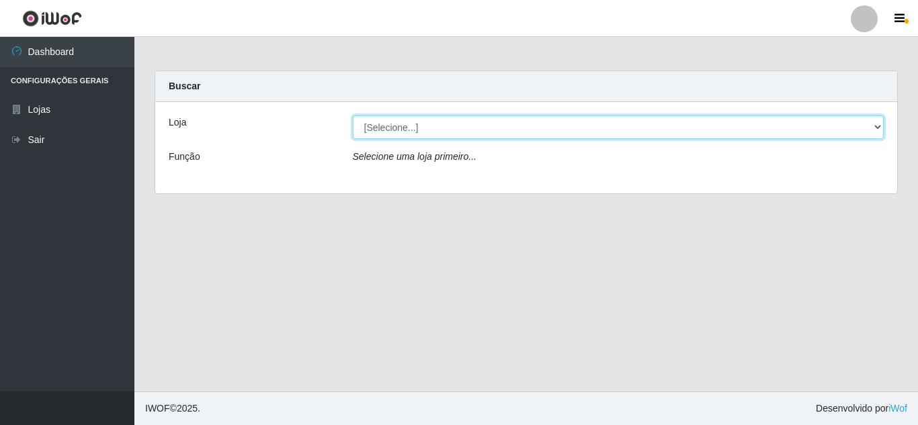
click at [880, 128] on select "[Selecione...] Rede Compras Supermercados - LOJA 5" at bounding box center [619, 128] width 532 height 24
select select "397"
click at [353, 116] on select "[Selecione...] Rede Compras Supermercados - LOJA 5" at bounding box center [619, 128] width 532 height 24
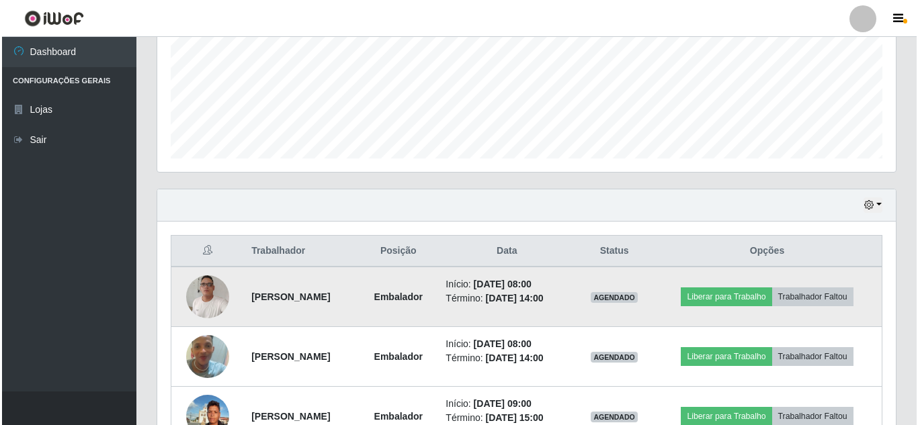
scroll to position [403, 0]
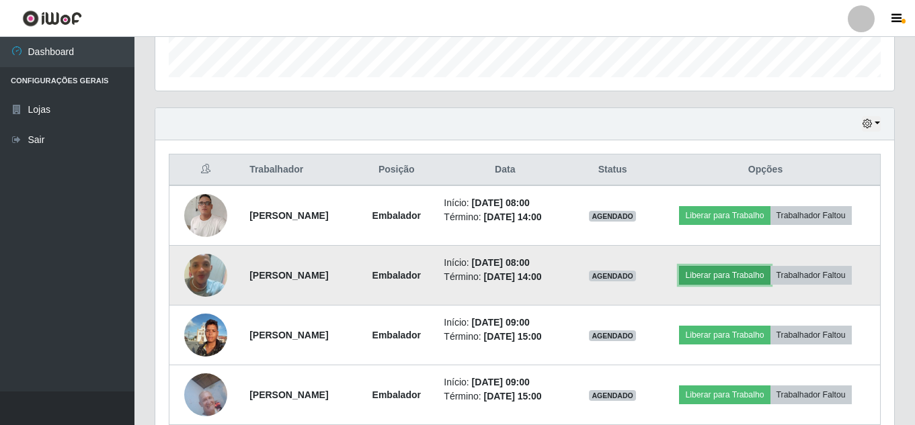
click at [736, 274] on button "Liberar para Trabalho" at bounding box center [724, 275] width 91 height 19
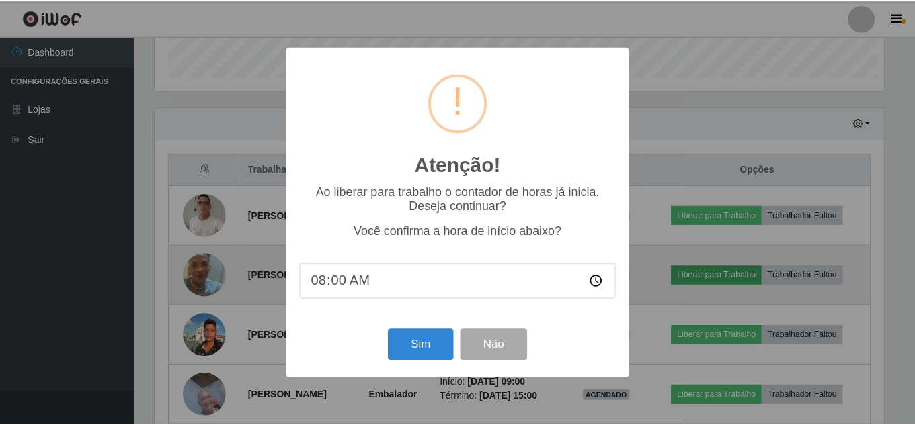
scroll to position [279, 732]
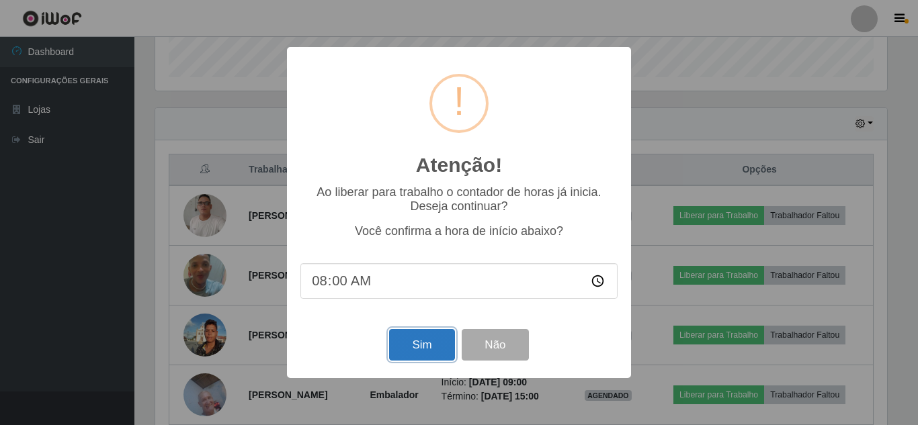
click at [430, 345] on button "Sim" at bounding box center [421, 345] width 65 height 32
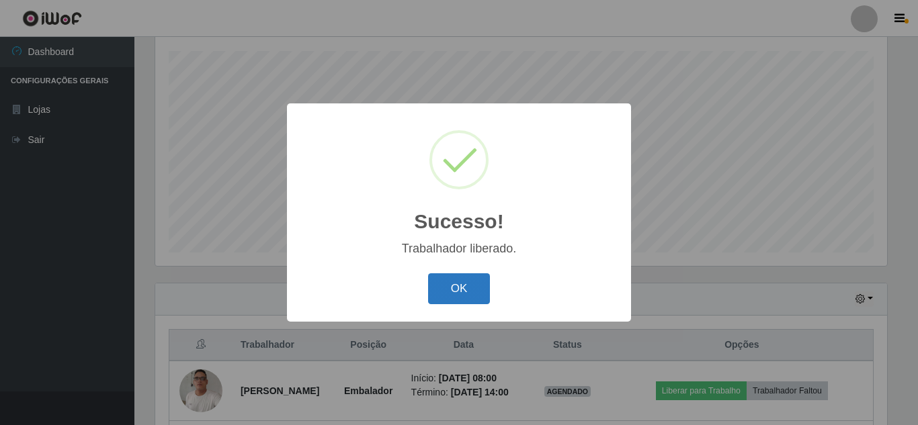
click at [450, 292] on button "OK" at bounding box center [459, 290] width 63 height 32
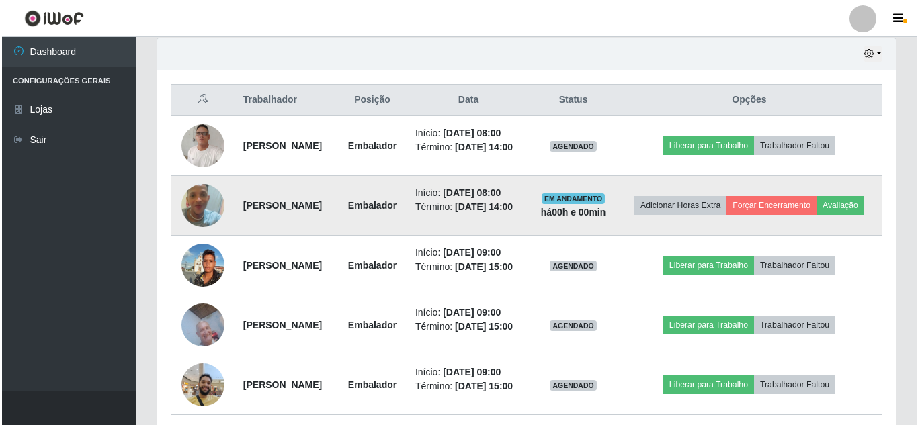
scroll to position [497, 0]
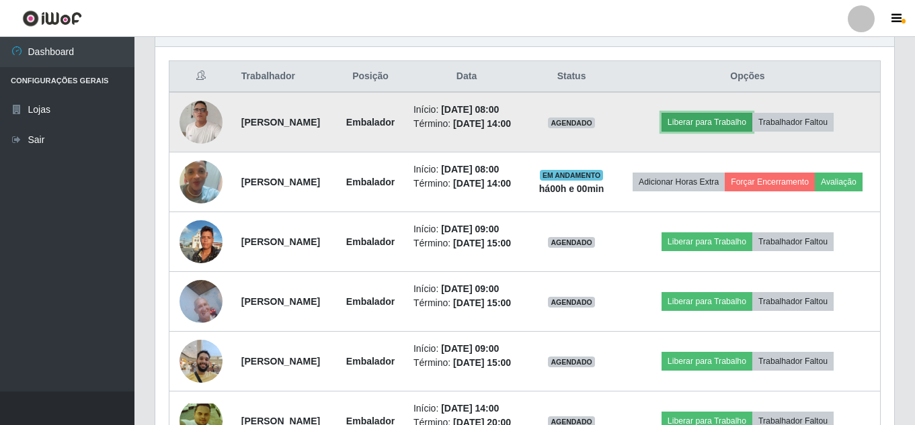
click at [710, 132] on button "Liberar para Trabalho" at bounding box center [706, 122] width 91 height 19
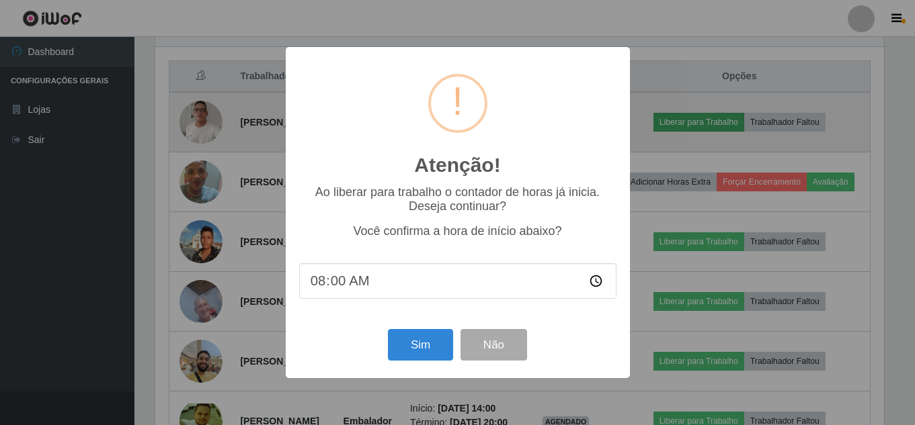
scroll to position [279, 732]
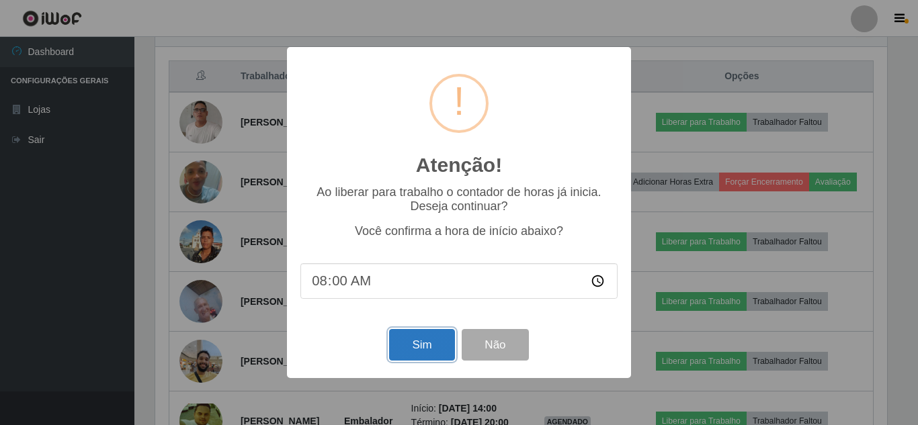
click at [431, 346] on button "Sim" at bounding box center [421, 345] width 65 height 32
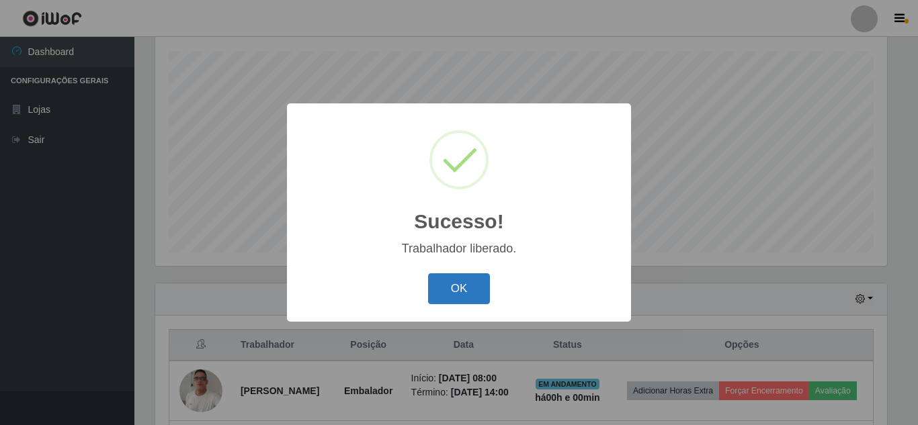
click at [457, 290] on button "OK" at bounding box center [459, 290] width 63 height 32
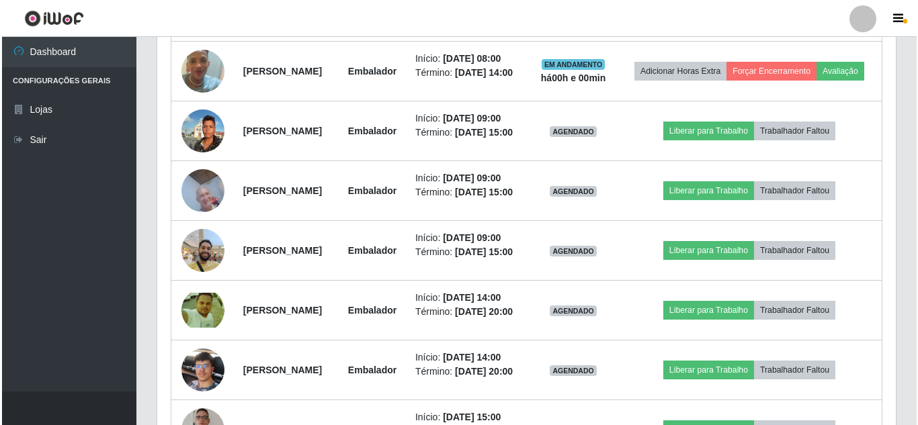
scroll to position [631, 0]
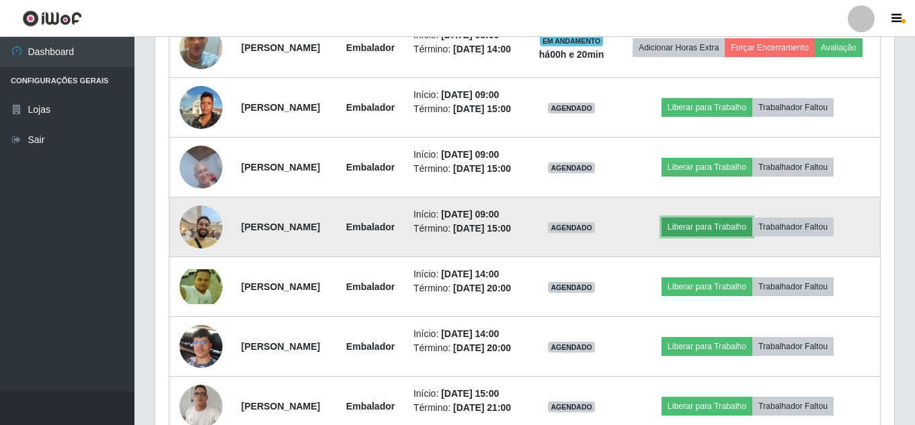
click at [732, 237] on button "Liberar para Trabalho" at bounding box center [706, 227] width 91 height 19
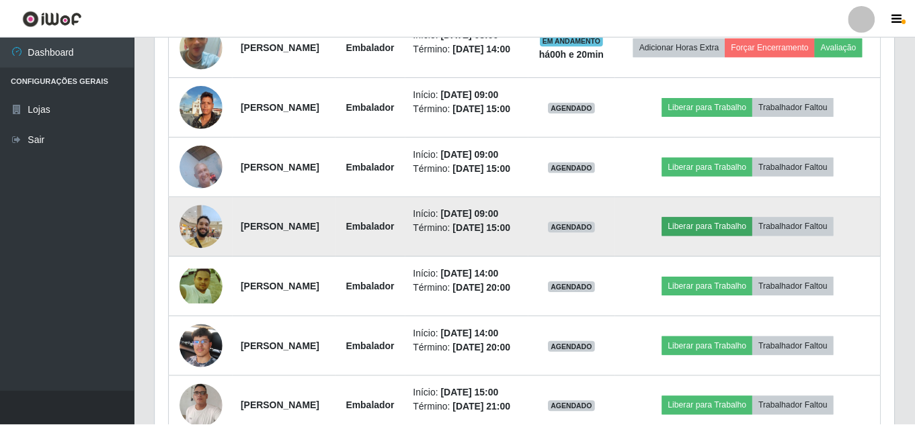
scroll to position [279, 732]
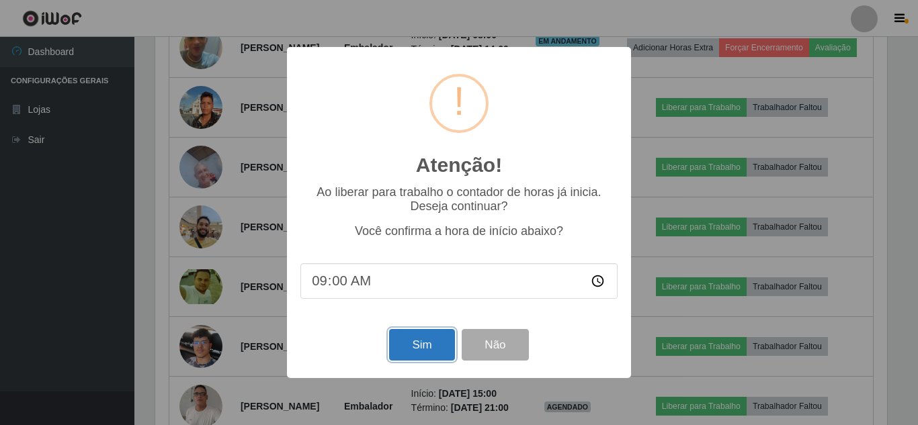
click at [413, 341] on button "Sim" at bounding box center [421, 345] width 65 height 32
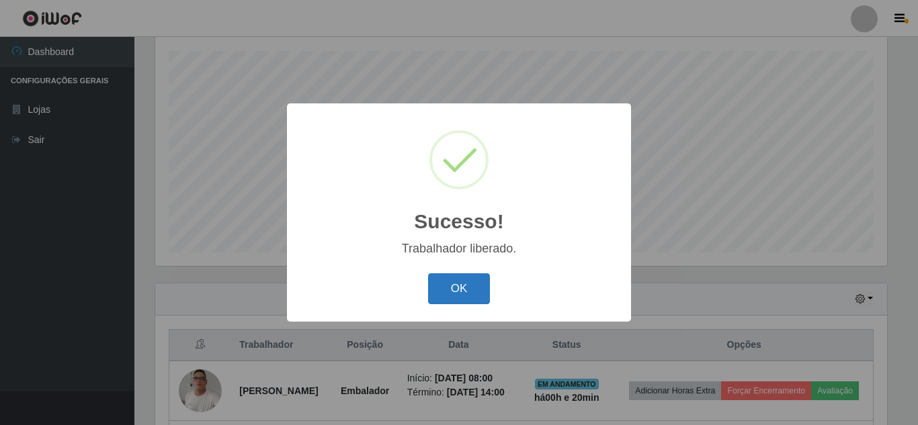
click at [460, 292] on button "OK" at bounding box center [459, 290] width 63 height 32
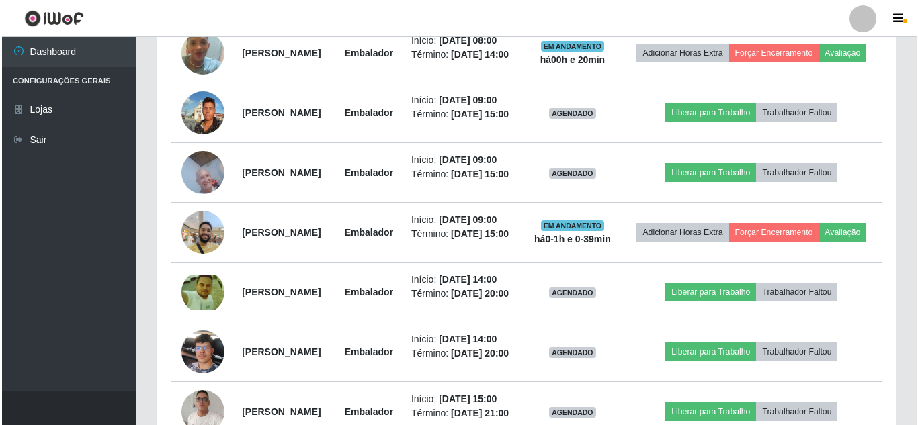
scroll to position [631, 0]
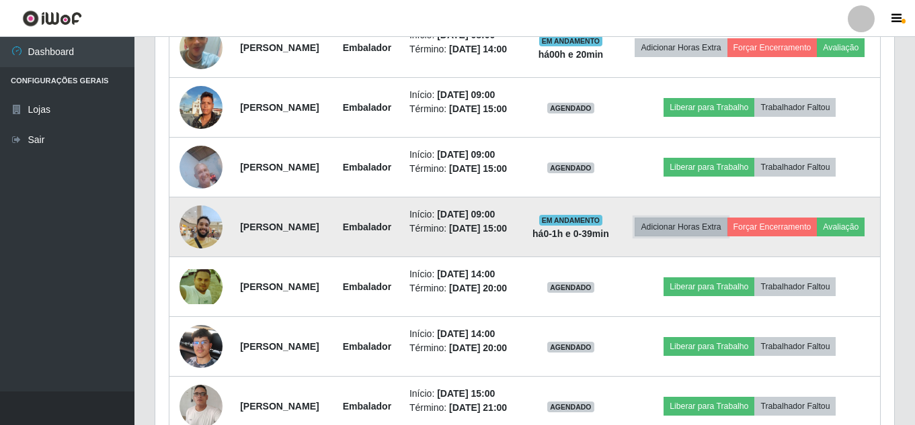
click at [718, 237] on button "Adicionar Horas Extra" at bounding box center [680, 227] width 92 height 19
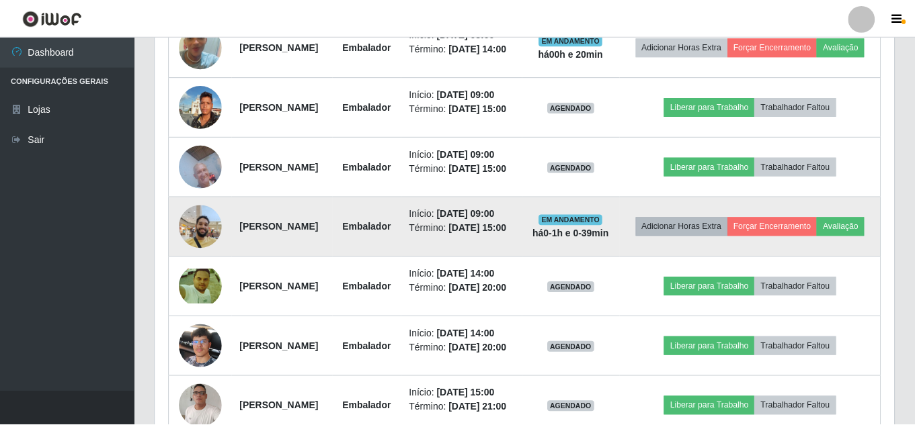
scroll to position [279, 732]
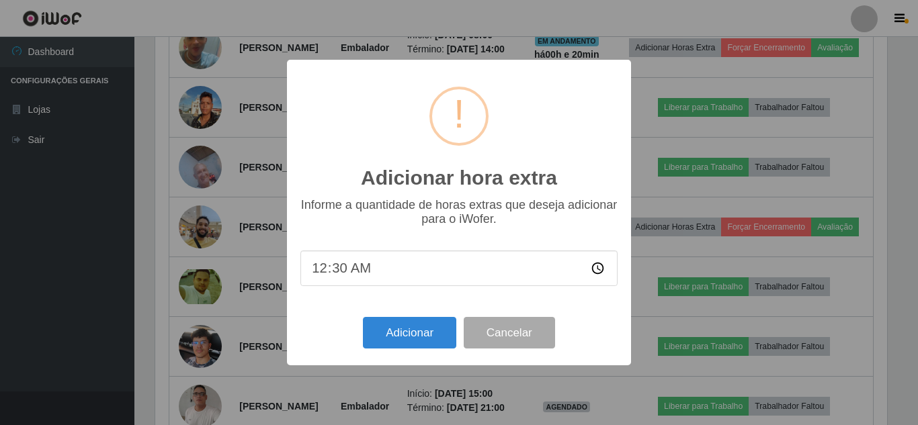
click at [657, 280] on div "Adicionar hora extra × Informe a quantidade de horas extras que deseja adiciona…" at bounding box center [459, 212] width 918 height 425
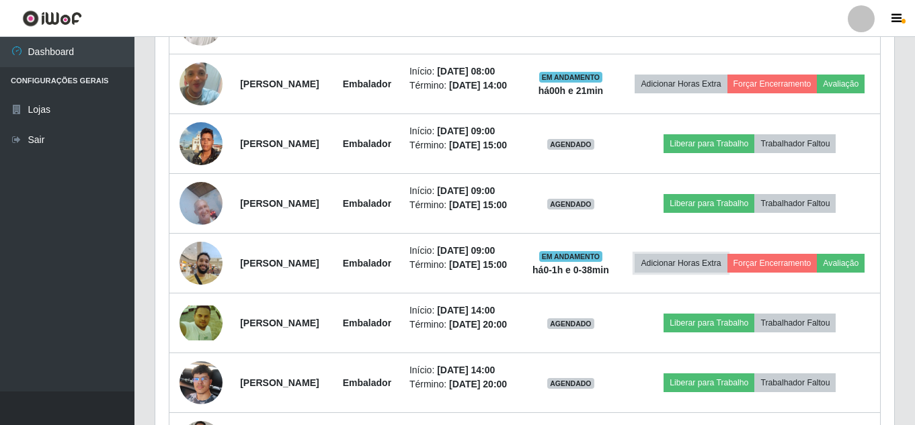
scroll to position [564, 0]
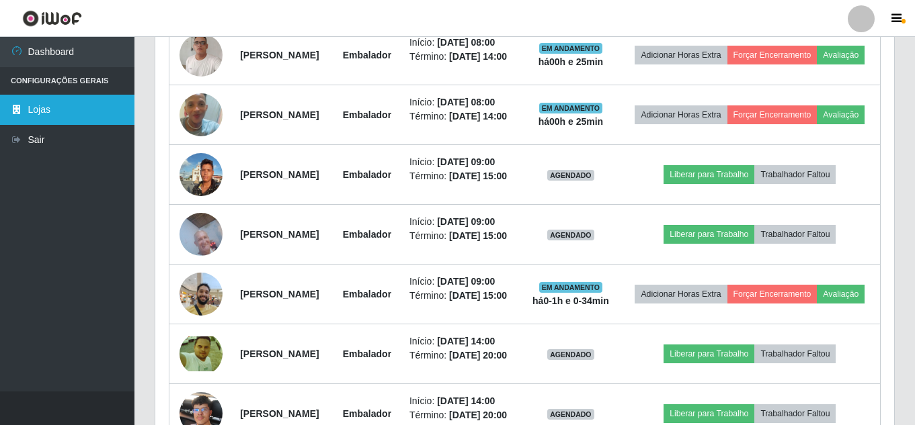
click at [56, 110] on link "Lojas" at bounding box center [67, 110] width 134 height 30
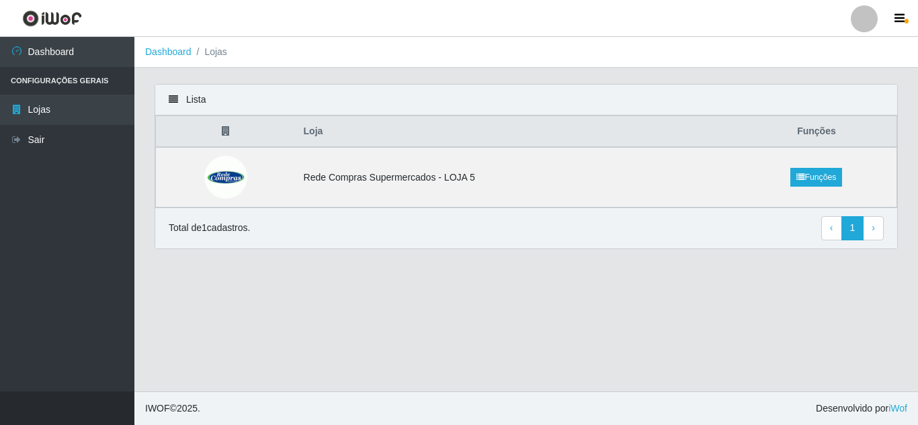
click at [58, 83] on li "Configurações Gerais" at bounding box center [67, 81] width 134 height 28
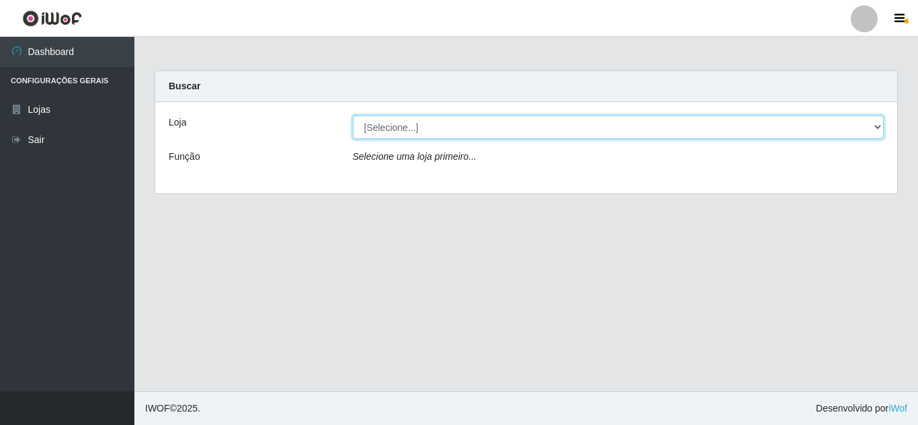
click at [880, 120] on select "[Selecione...] Rede Compras Supermercados - LOJA 5" at bounding box center [619, 128] width 532 height 24
select select "397"
click at [353, 116] on select "[Selecione...] Rede Compras Supermercados - LOJA 5" at bounding box center [619, 128] width 532 height 24
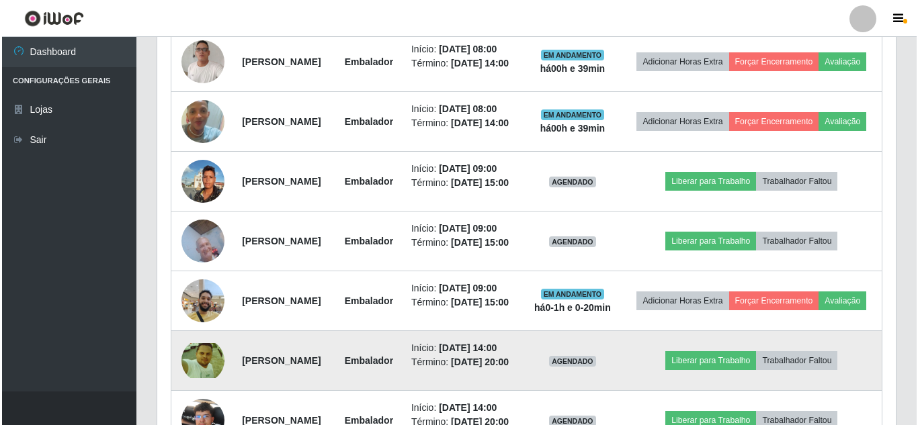
scroll to position [665, 0]
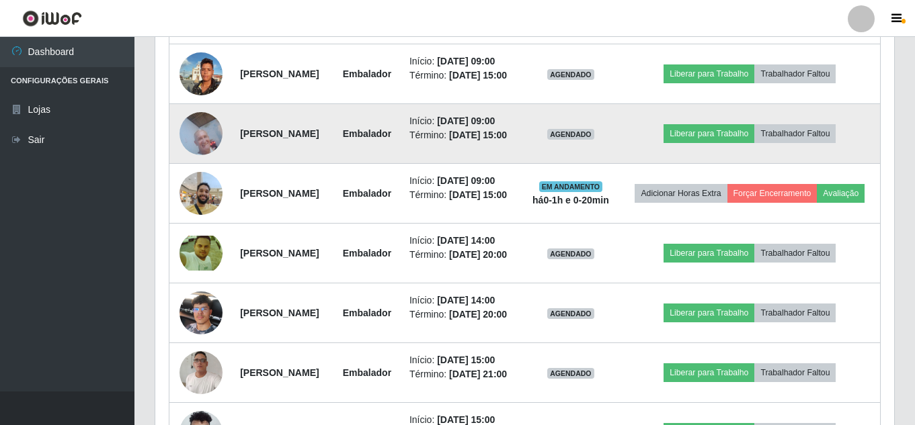
click at [198, 162] on img at bounding box center [200, 133] width 43 height 57
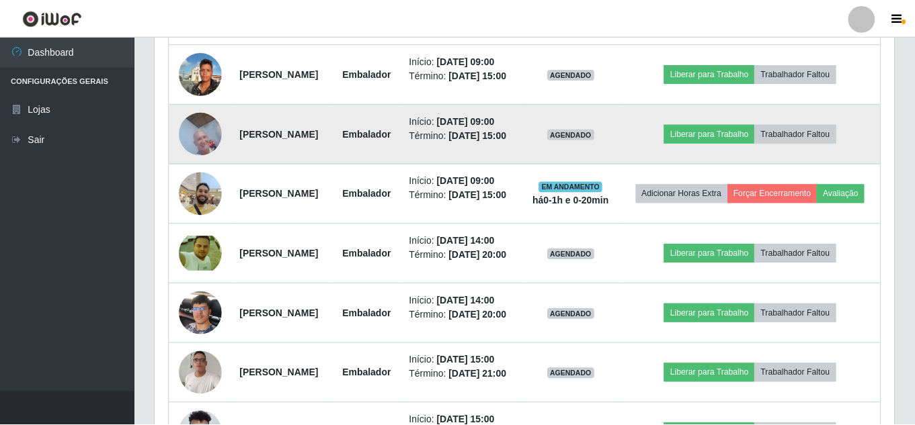
scroll to position [279, 732]
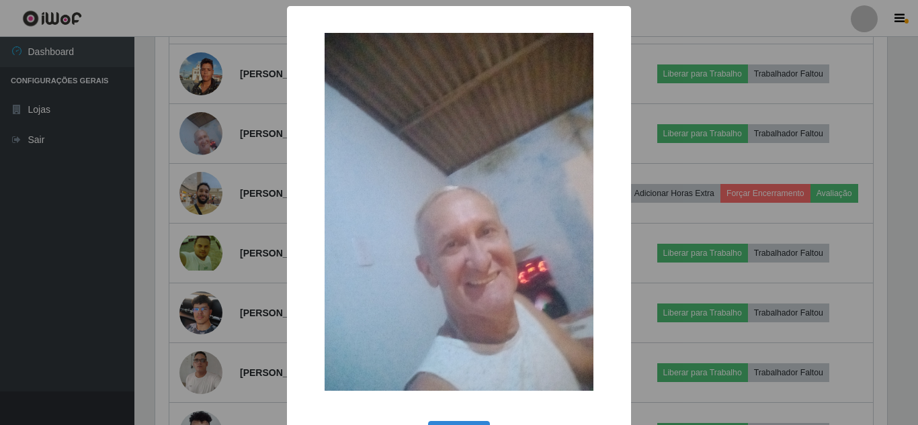
click at [0, 251] on div "× OK Cancel" at bounding box center [459, 212] width 918 height 425
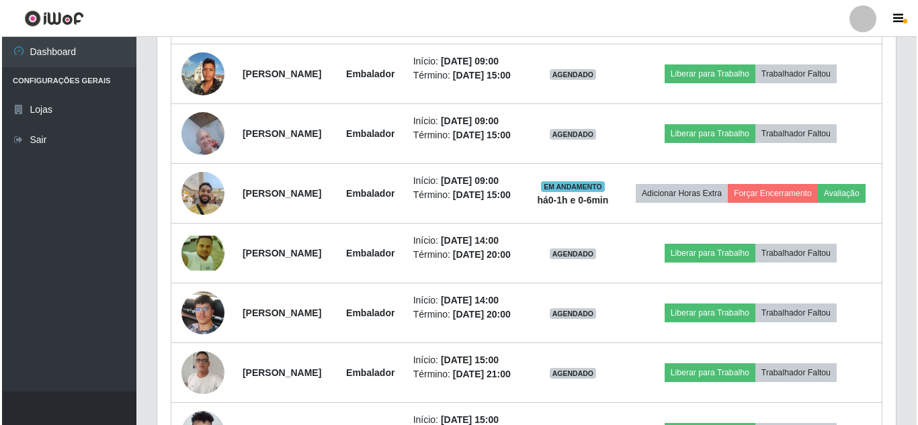
scroll to position [279, 739]
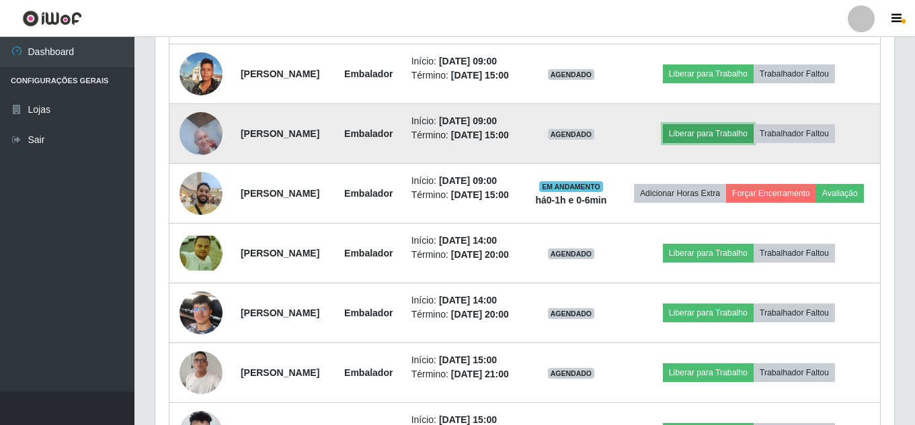
click at [731, 143] on button "Liberar para Trabalho" at bounding box center [708, 133] width 91 height 19
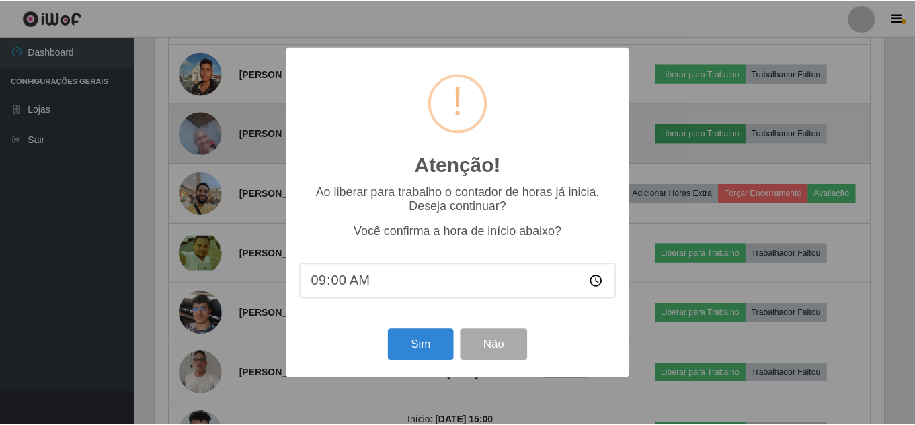
scroll to position [279, 732]
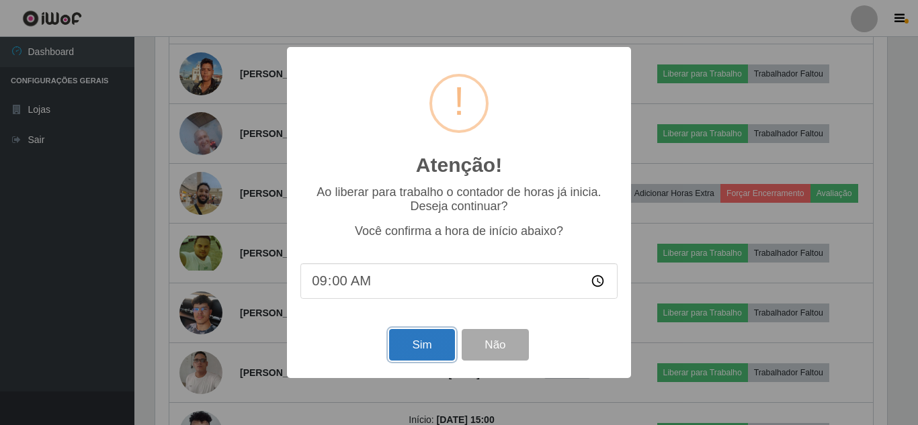
click at [415, 340] on button "Sim" at bounding box center [421, 345] width 65 height 32
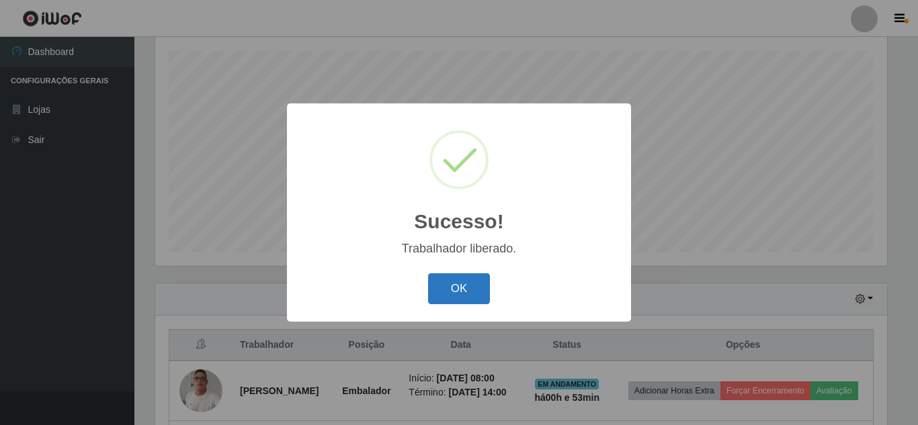
click at [467, 286] on button "OK" at bounding box center [459, 290] width 63 height 32
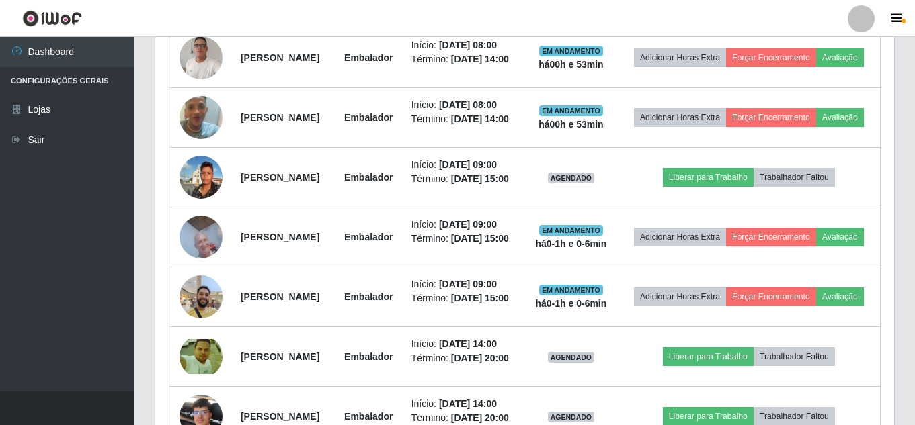
scroll to position [564, 0]
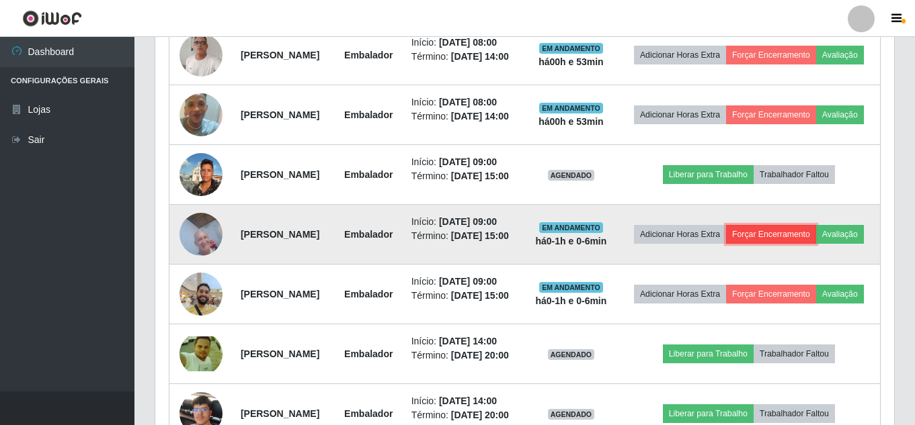
click at [816, 244] on button "Forçar Encerramento" at bounding box center [771, 234] width 90 height 19
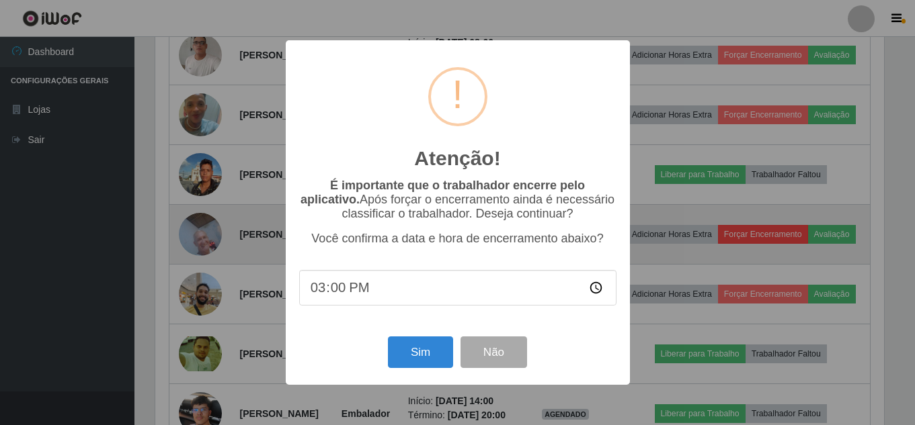
scroll to position [279, 732]
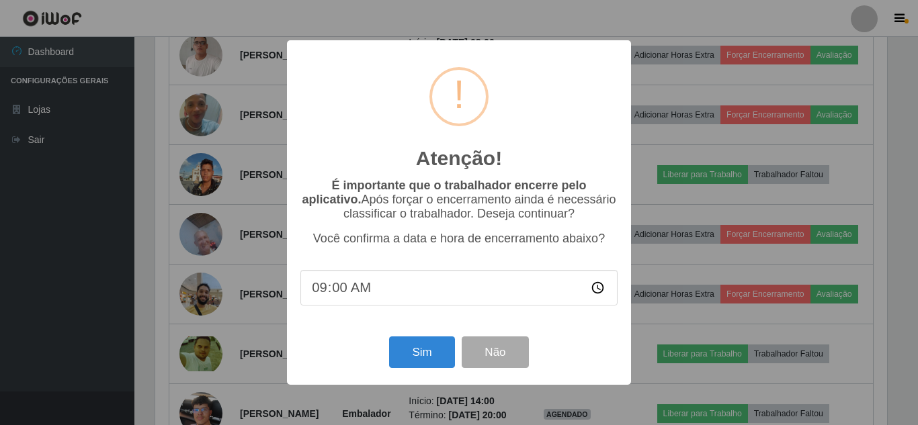
type input "09:01"
click at [426, 356] on button "Sim" at bounding box center [421, 353] width 65 height 32
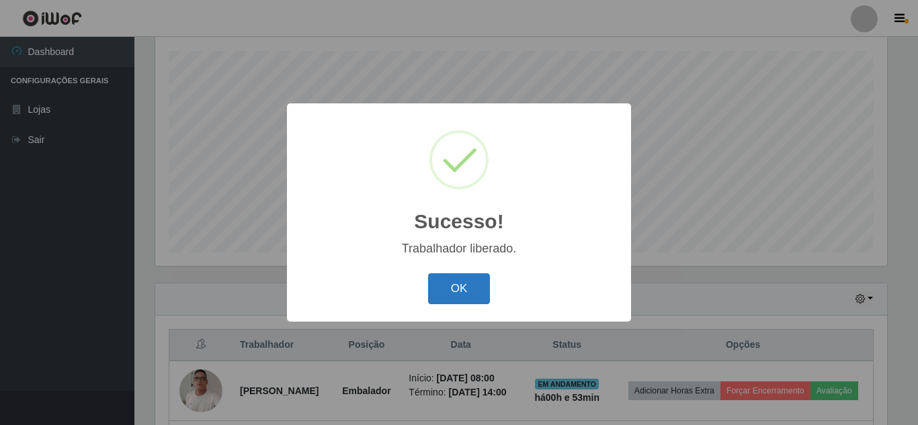
click at [450, 288] on button "OK" at bounding box center [459, 290] width 63 height 32
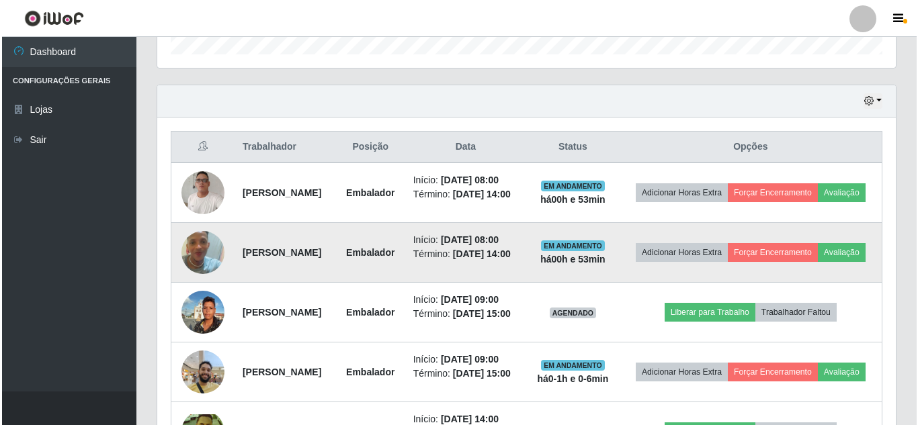
scroll to position [429, 0]
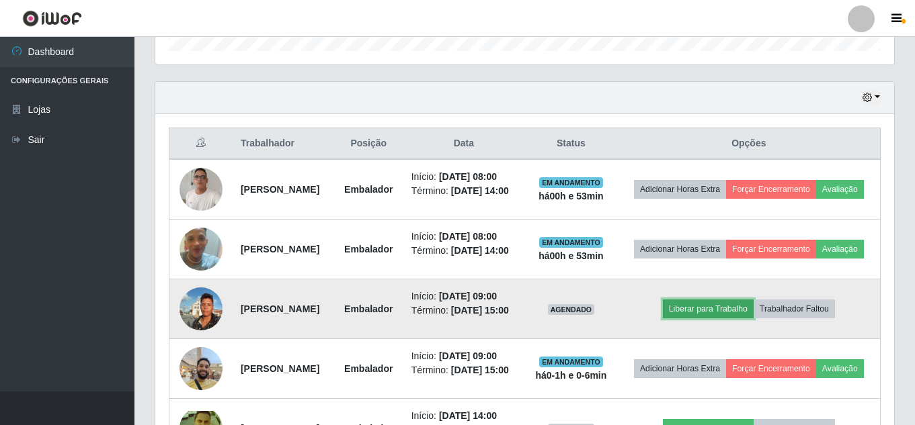
click at [745, 319] on button "Liberar para Trabalho" at bounding box center [708, 309] width 91 height 19
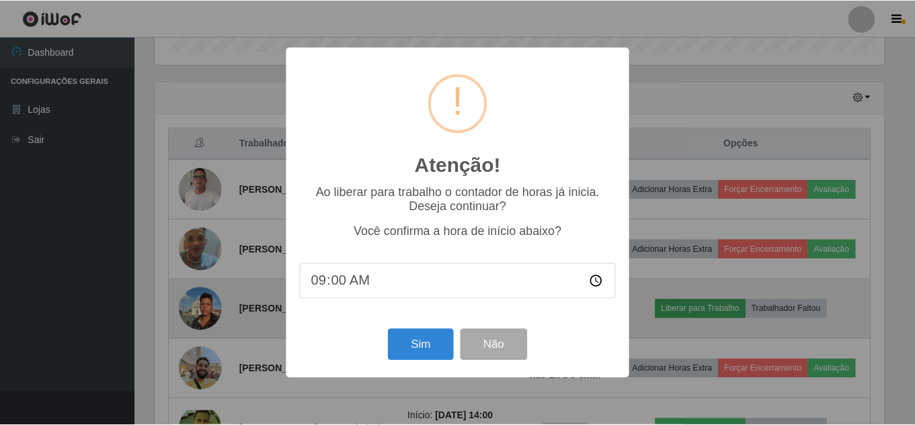
scroll to position [279, 732]
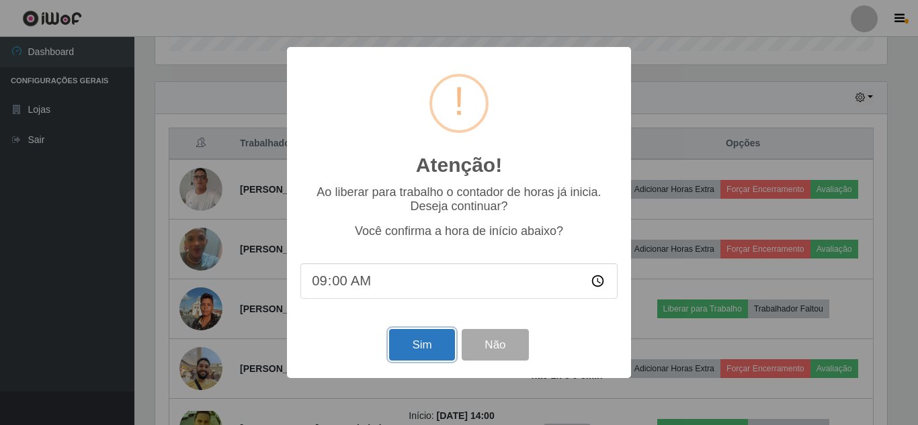
click at [403, 347] on button "Sim" at bounding box center [421, 345] width 65 height 32
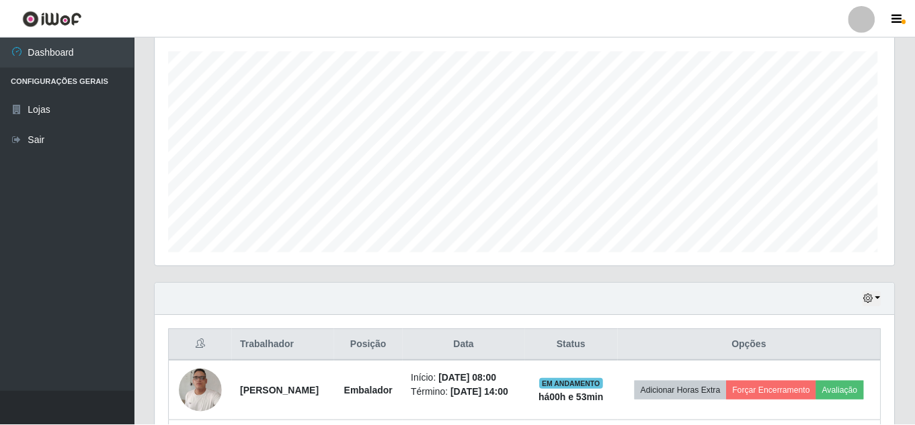
scroll to position [0, 0]
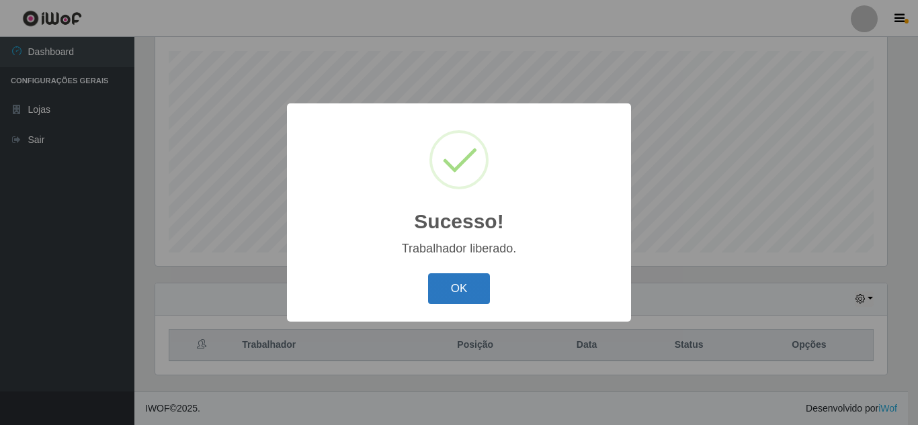
click at [448, 293] on button "OK" at bounding box center [459, 290] width 63 height 32
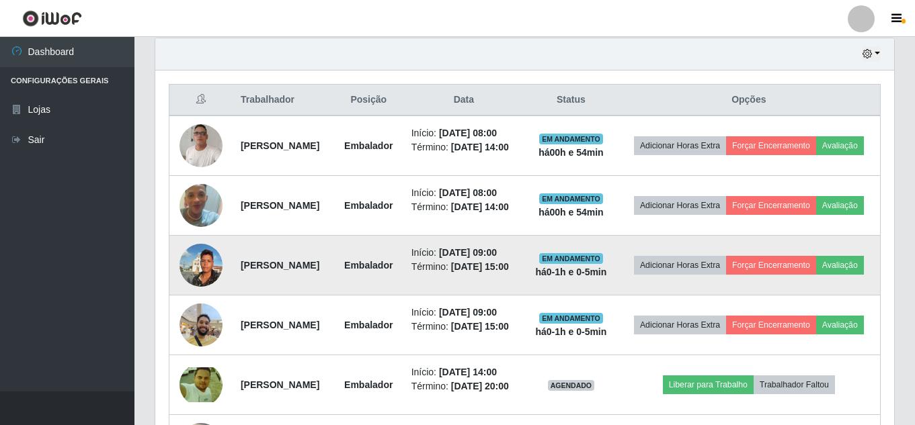
scroll to position [564, 0]
